Goal: Task Accomplishment & Management: Manage account settings

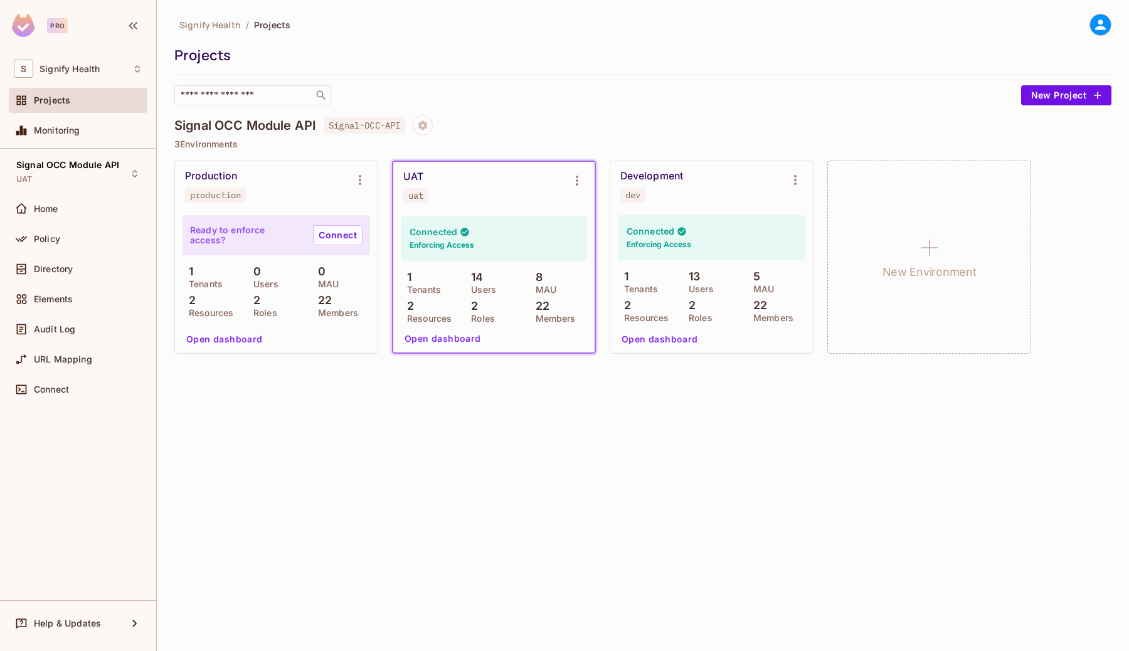
click at [461, 201] on div "UAT uat" at bounding box center [483, 187] width 161 height 33
click at [575, 178] on icon "Environment settings" at bounding box center [577, 180] width 15 height 15
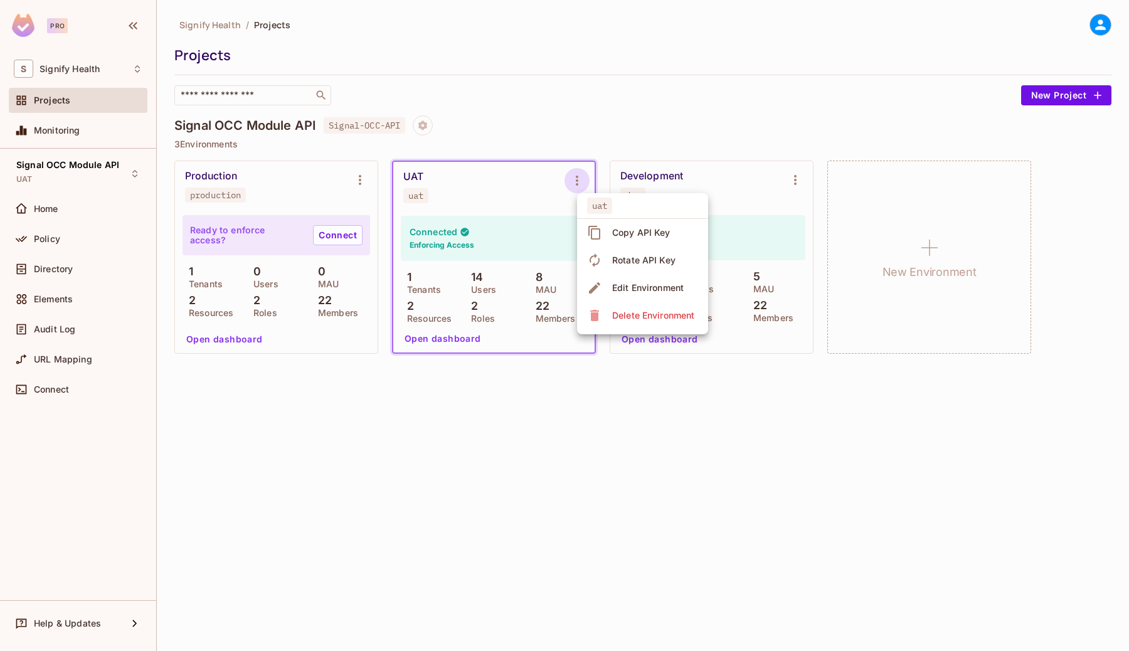
click at [481, 164] on div at bounding box center [564, 325] width 1129 height 651
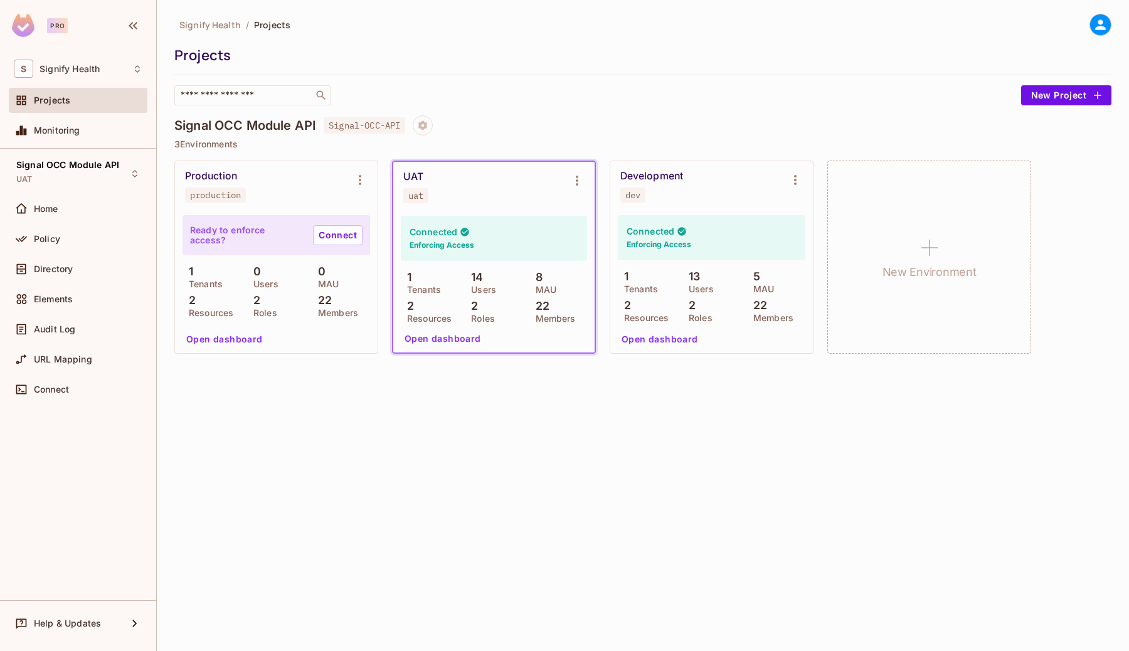
click at [481, 164] on div at bounding box center [564, 325] width 1129 height 651
click at [40, 260] on div "Directory" at bounding box center [78, 269] width 139 height 25
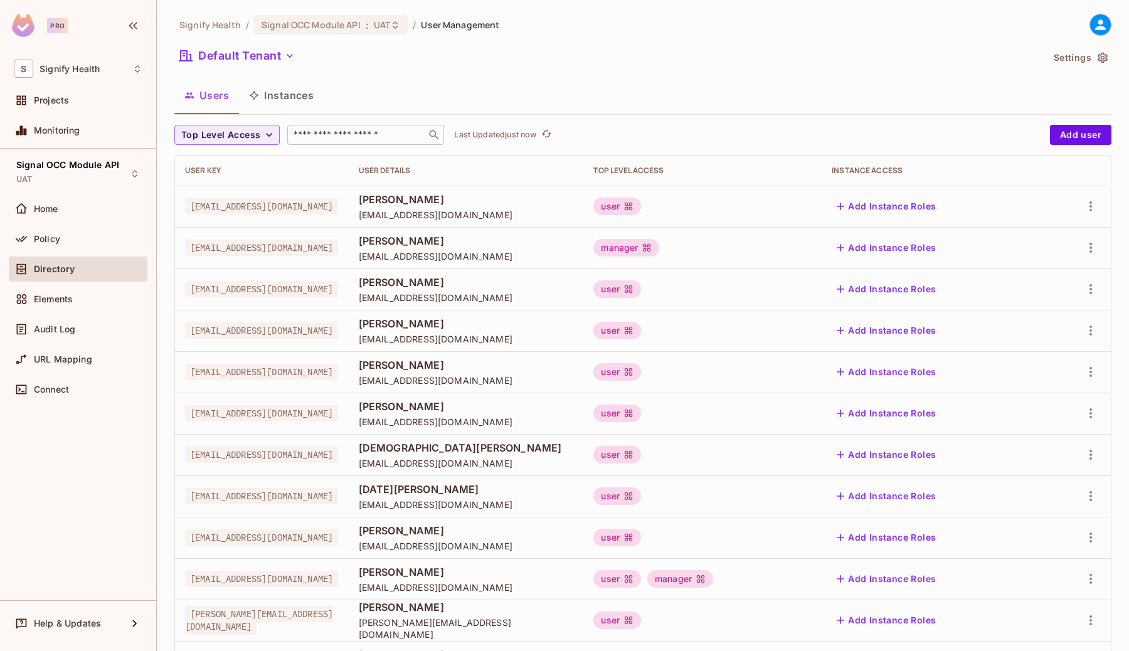
click at [336, 136] on input "text" at bounding box center [357, 135] width 132 height 13
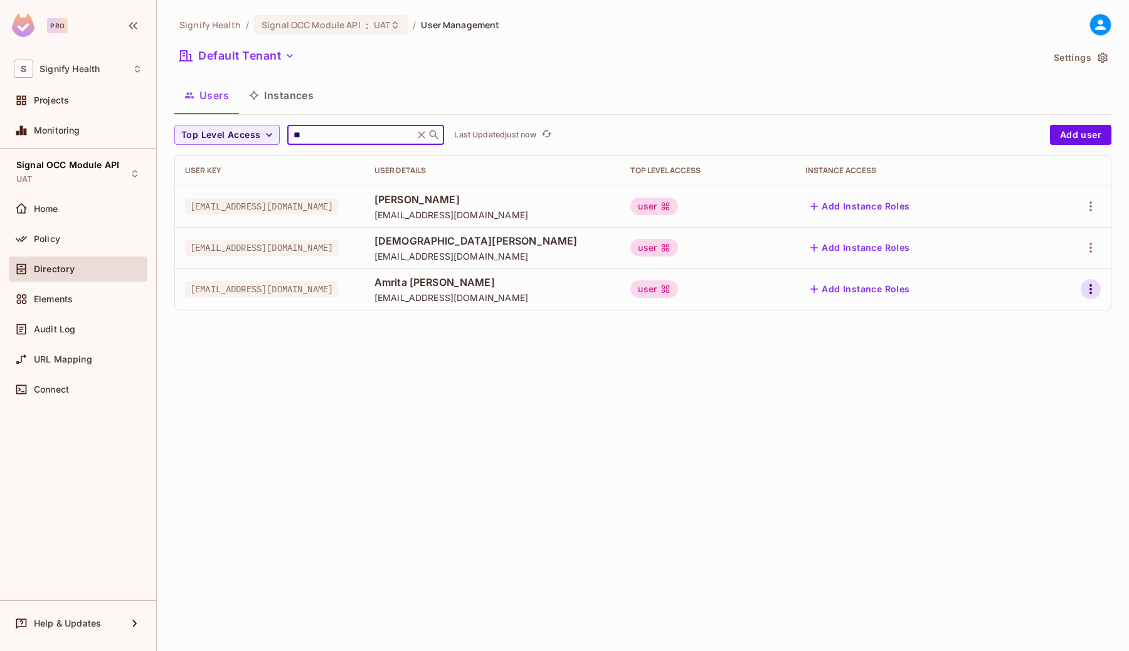
type input "**"
click at [1089, 287] on icon "button" at bounding box center [1090, 289] width 15 height 15
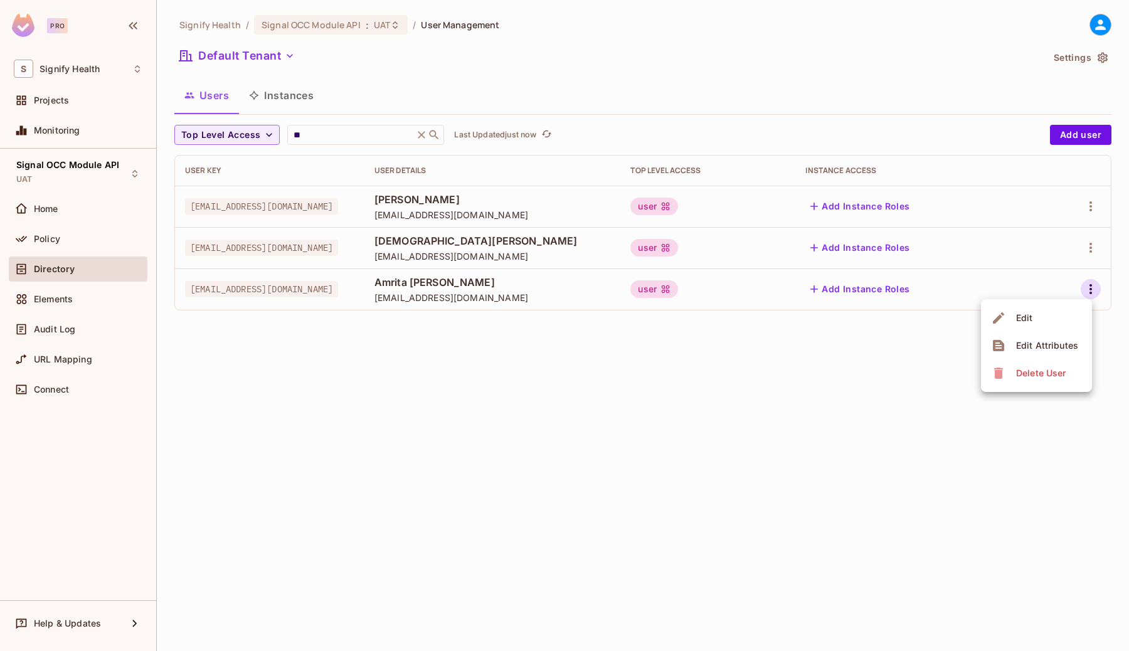
click at [1044, 316] on li "Edit" at bounding box center [1036, 318] width 111 height 28
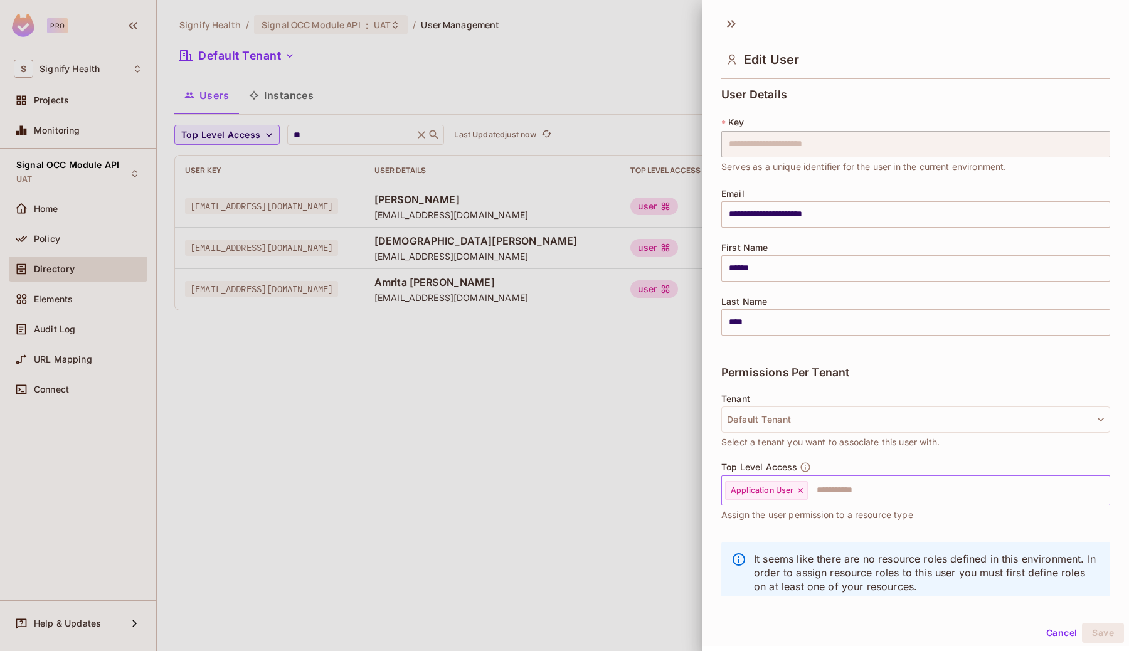
click at [844, 486] on input "text" at bounding box center [947, 490] width 277 height 25
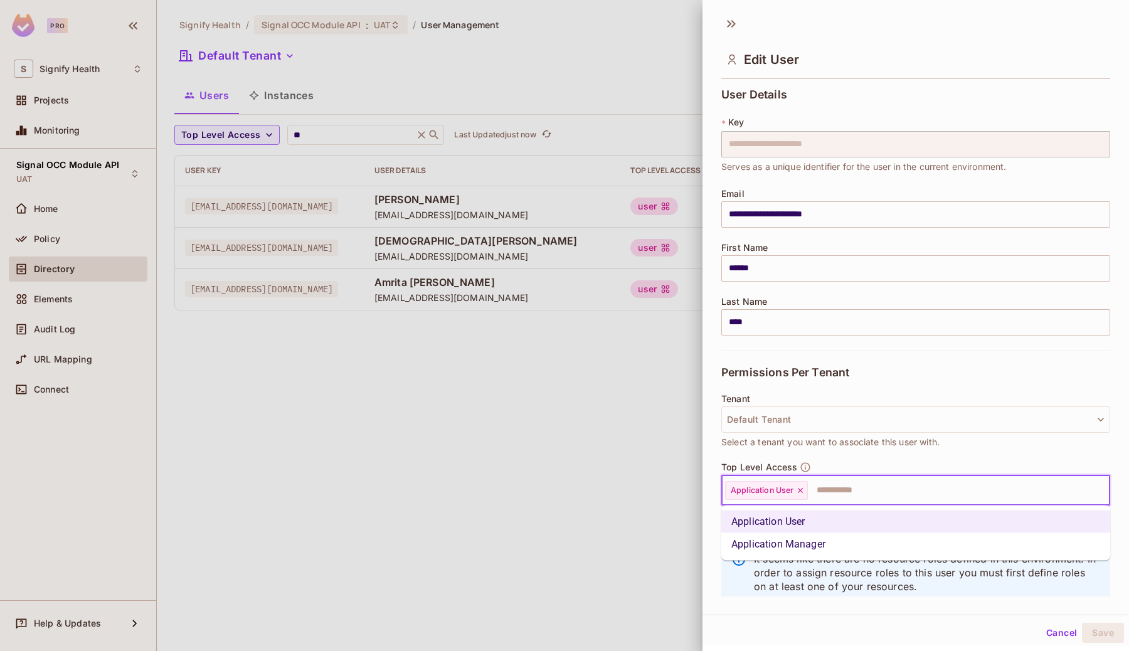
click at [822, 544] on li "Application Manager" at bounding box center [915, 544] width 389 height 23
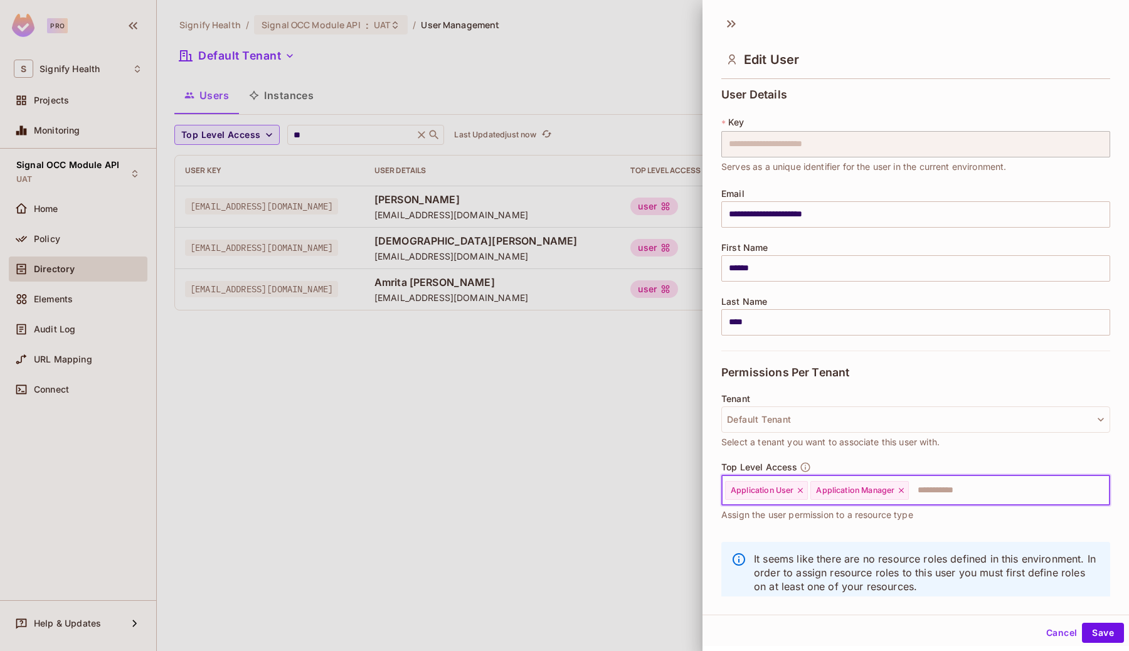
scroll to position [27, 0]
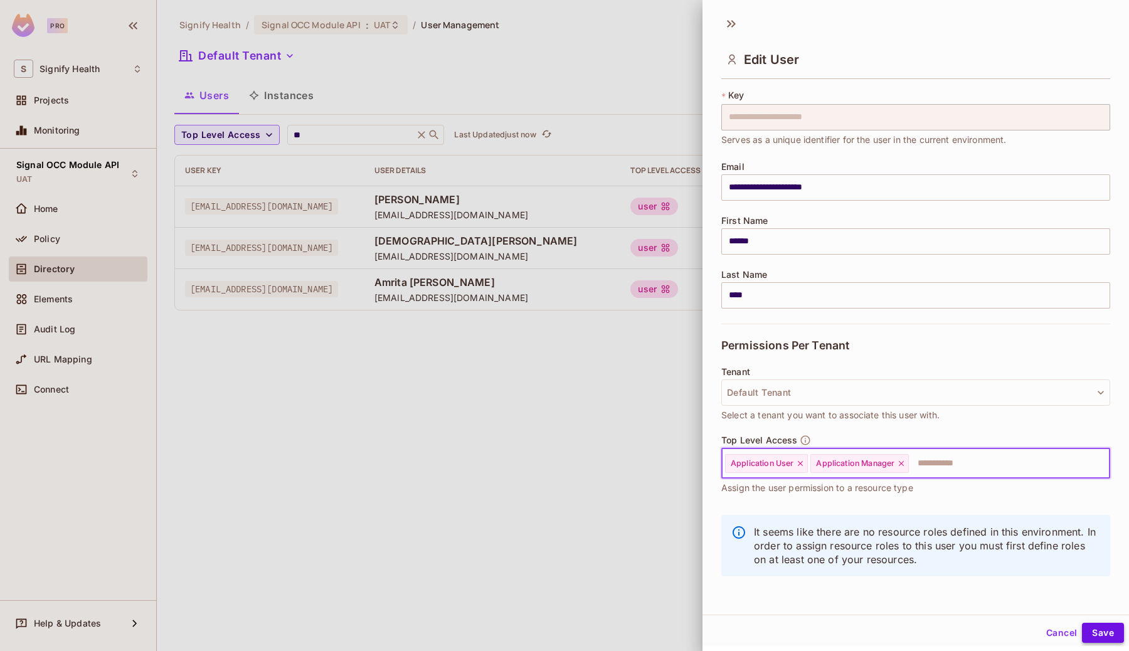
click at [1107, 634] on button "Save" at bounding box center [1103, 633] width 42 height 20
